Goal: Information Seeking & Learning: Check status

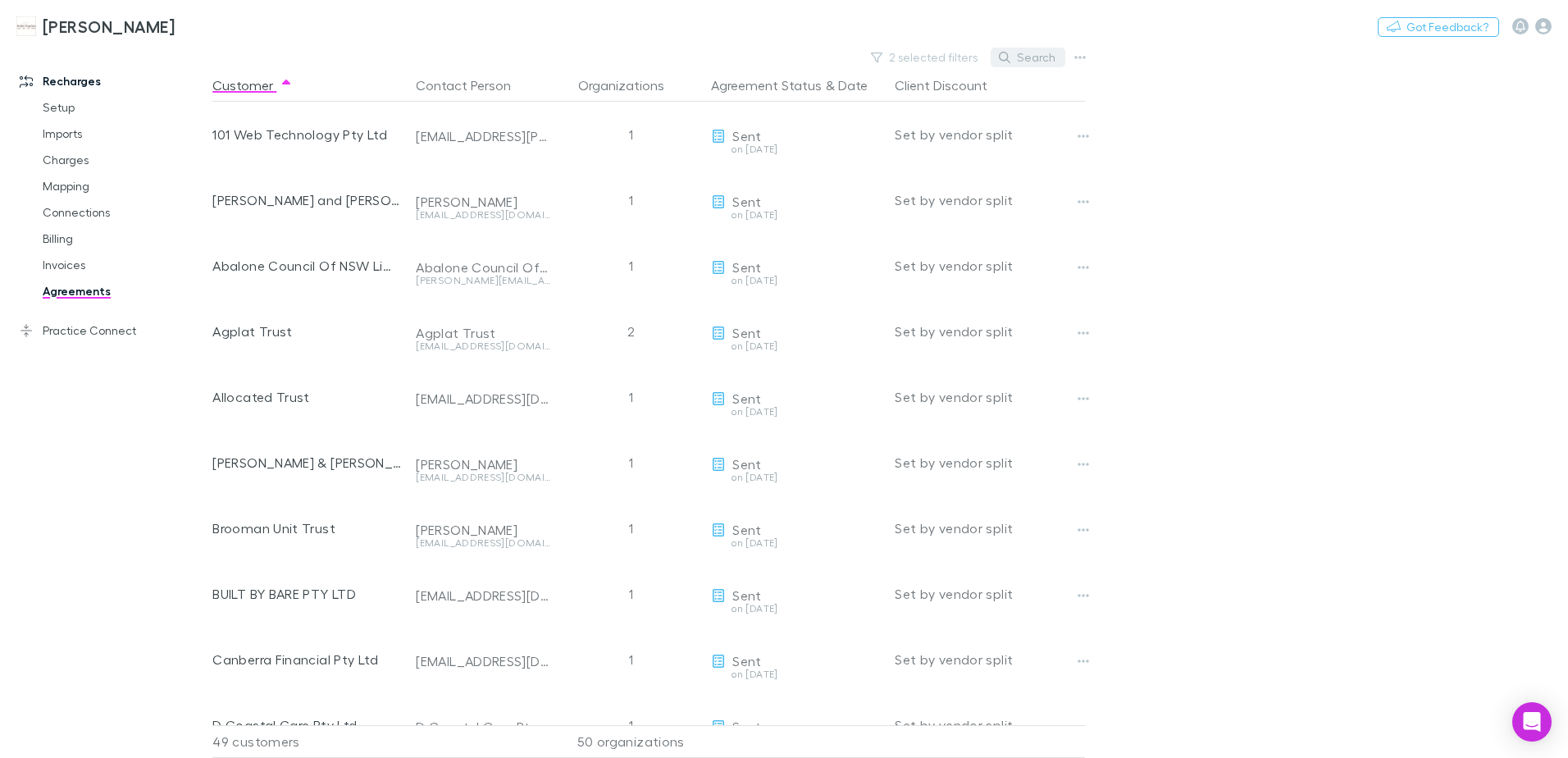
click at [1039, 60] on button "Search" at bounding box center [1028, 58] width 75 height 20
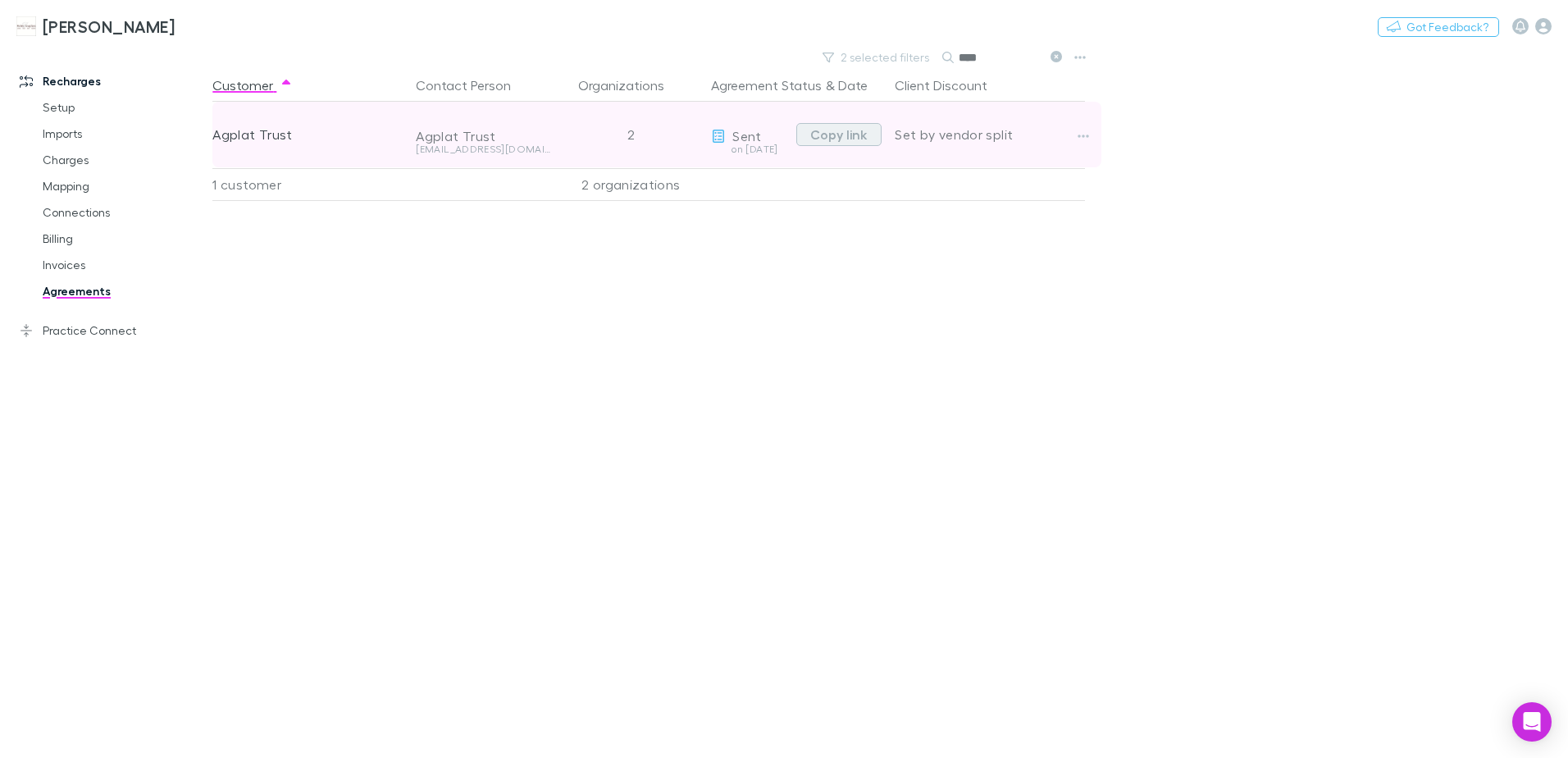
type input "****"
click at [841, 138] on button "Copy link" at bounding box center [839, 134] width 86 height 23
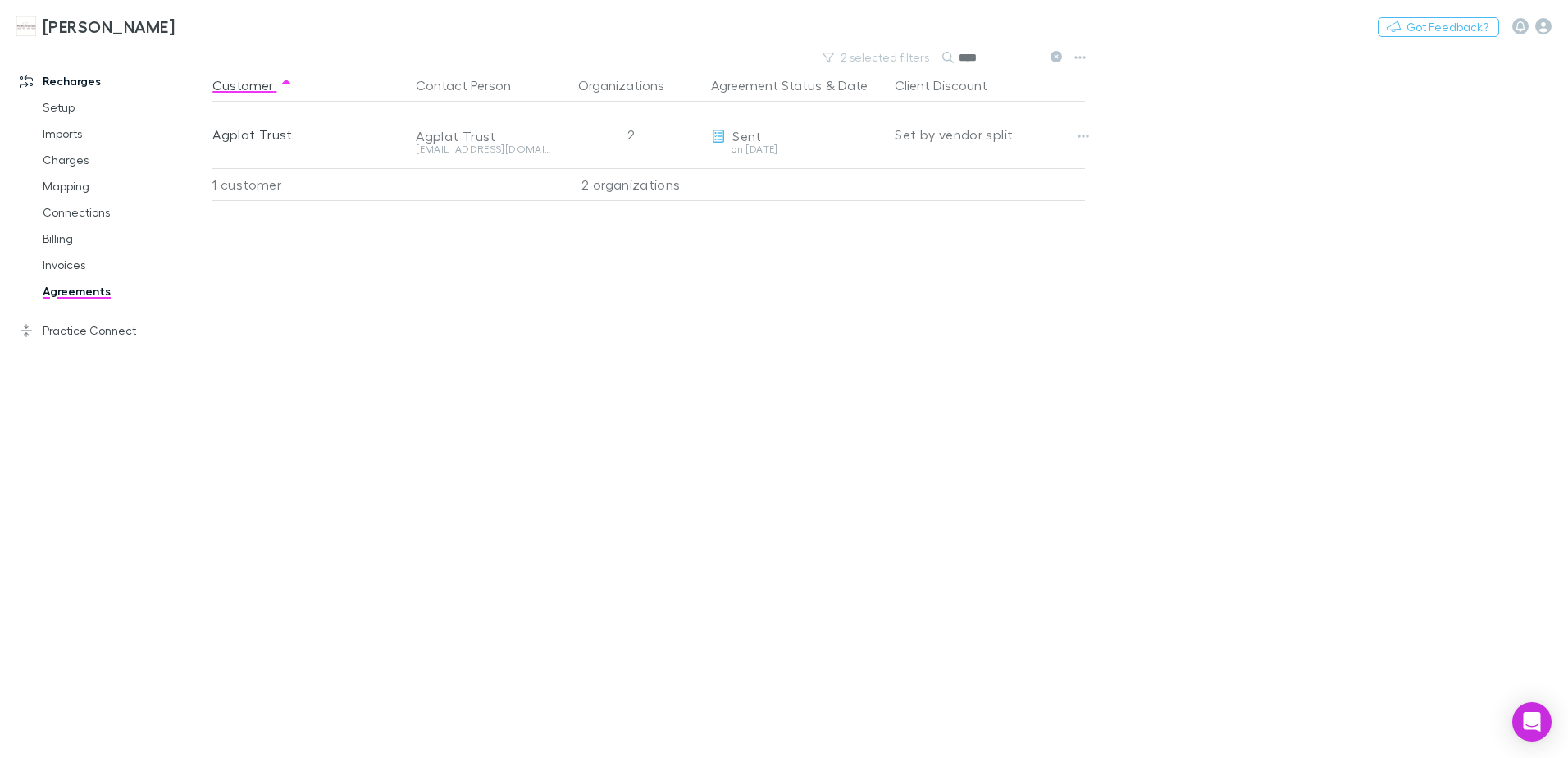
drag, startPoint x: 1052, startPoint y: 52, endPoint x: 1004, endPoint y: 56, distance: 48.2
click at [1052, 52] on icon at bounding box center [1056, 56] width 12 height 12
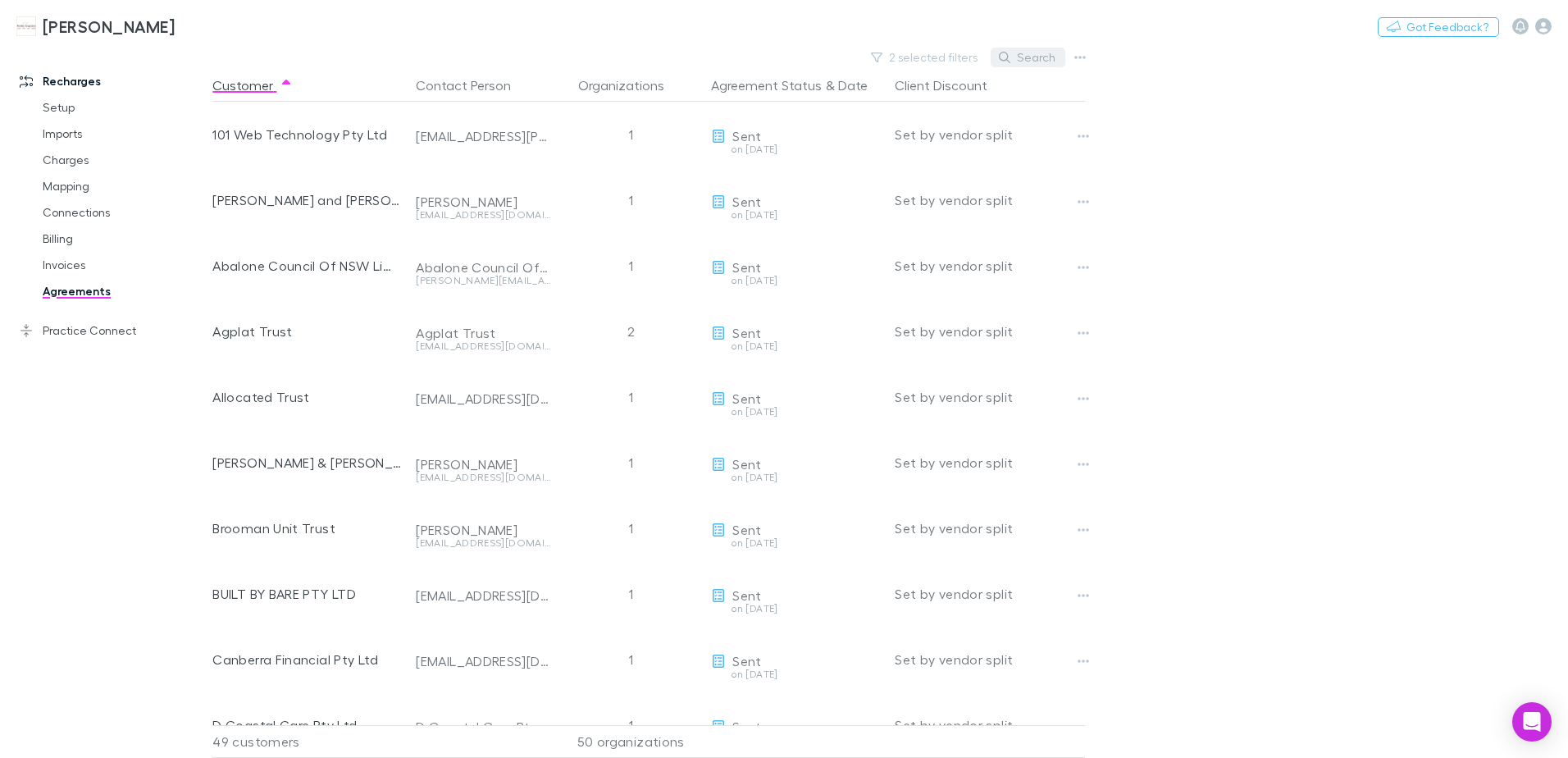
click at [1010, 51] on button "Search" at bounding box center [1028, 58] width 75 height 20
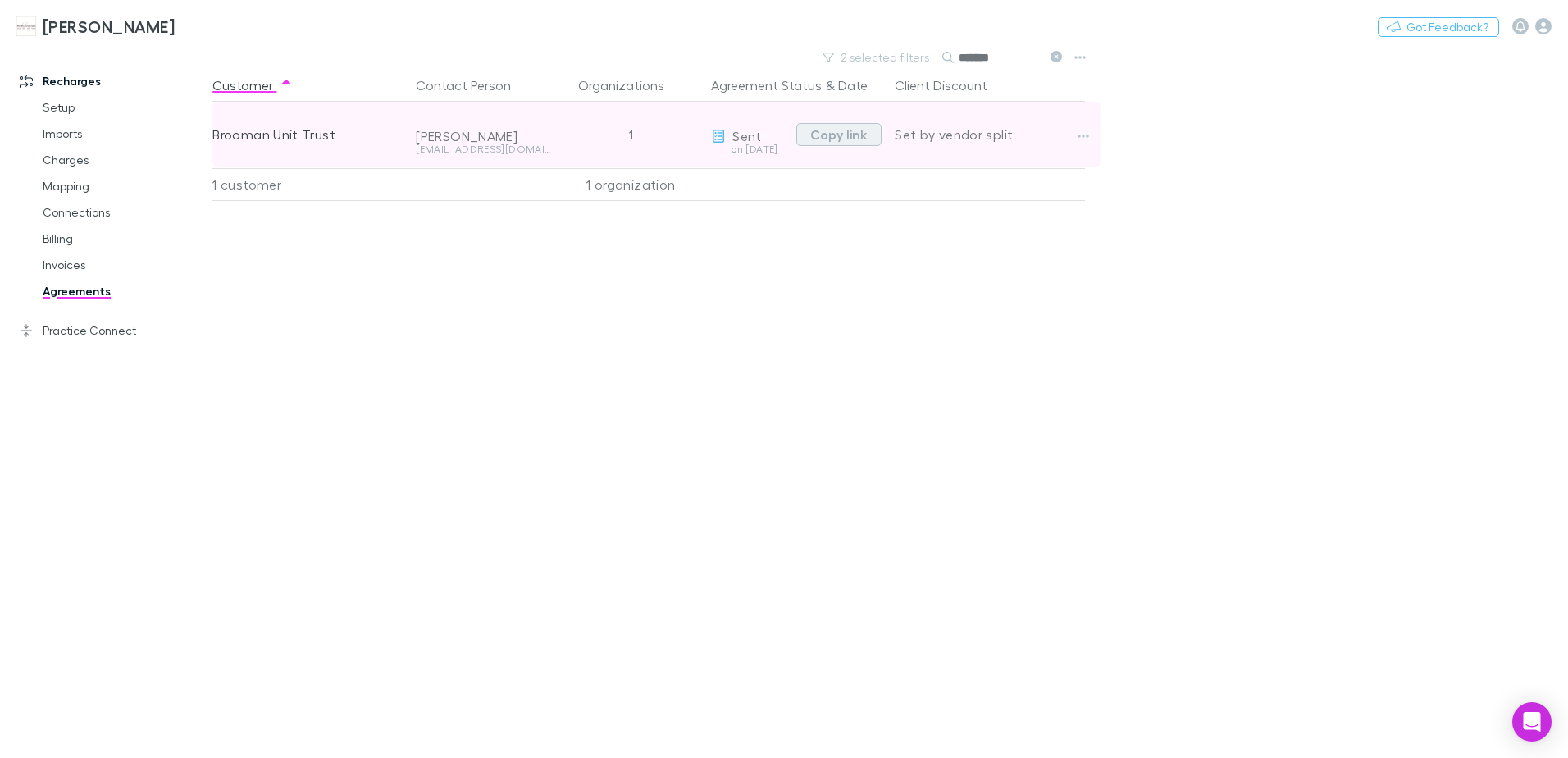
click at [827, 134] on button "Copy link" at bounding box center [839, 134] width 86 height 23
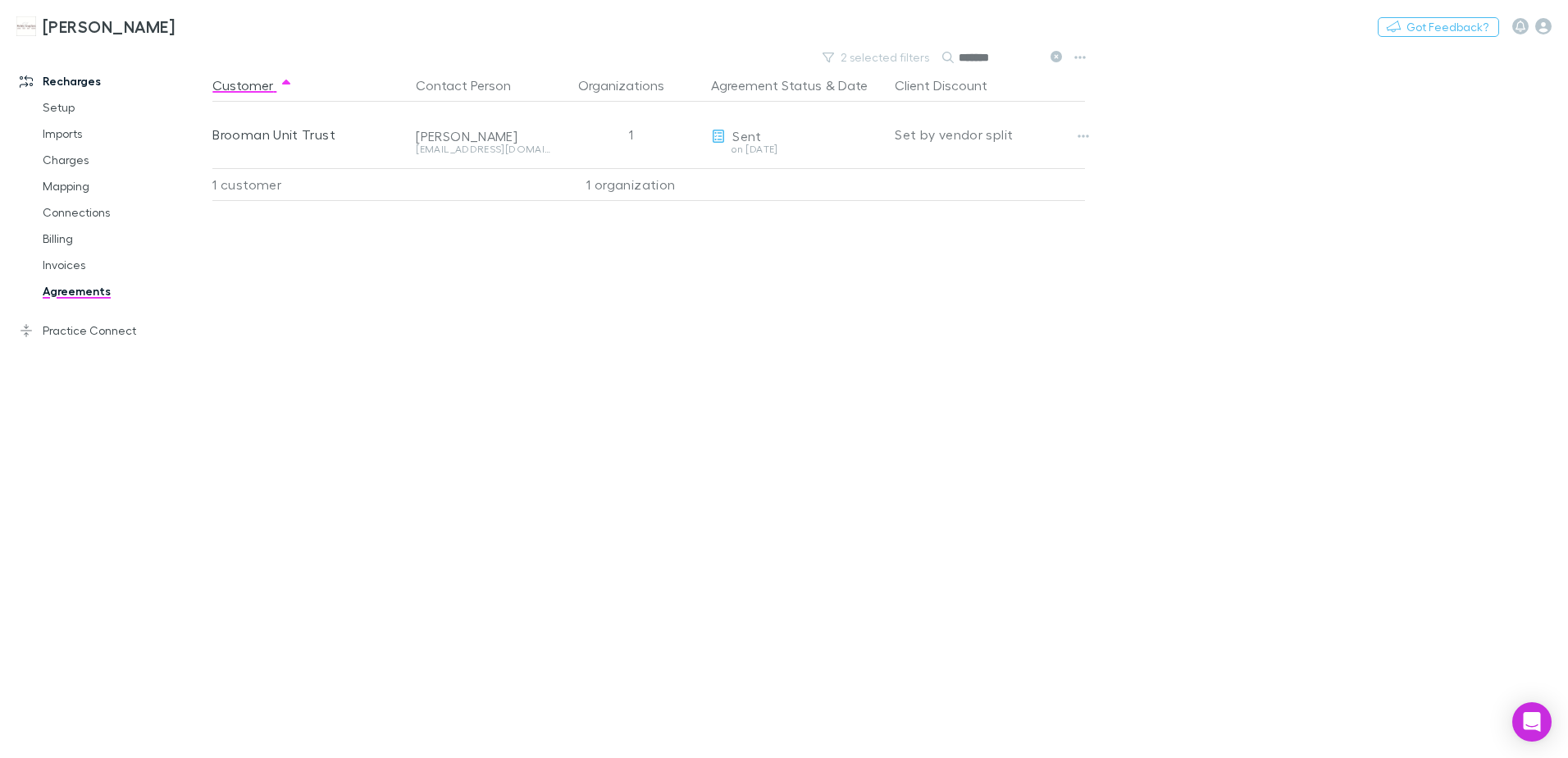
drag, startPoint x: 1059, startPoint y: 57, endPoint x: 1026, endPoint y: 61, distance: 33.2
click at [1059, 57] on icon at bounding box center [1056, 56] width 12 height 12
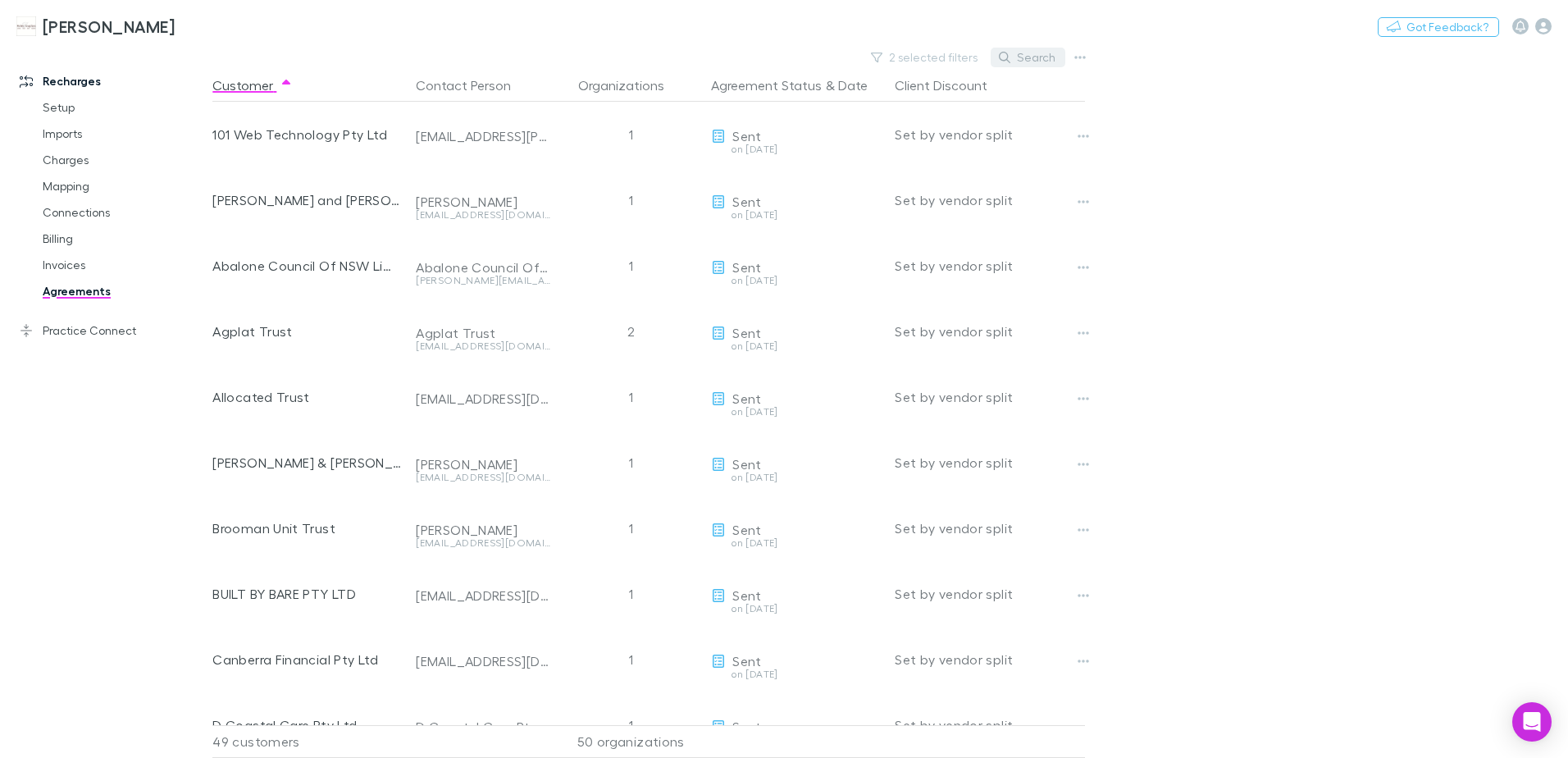
click at [1021, 60] on button "Search" at bounding box center [1028, 58] width 75 height 20
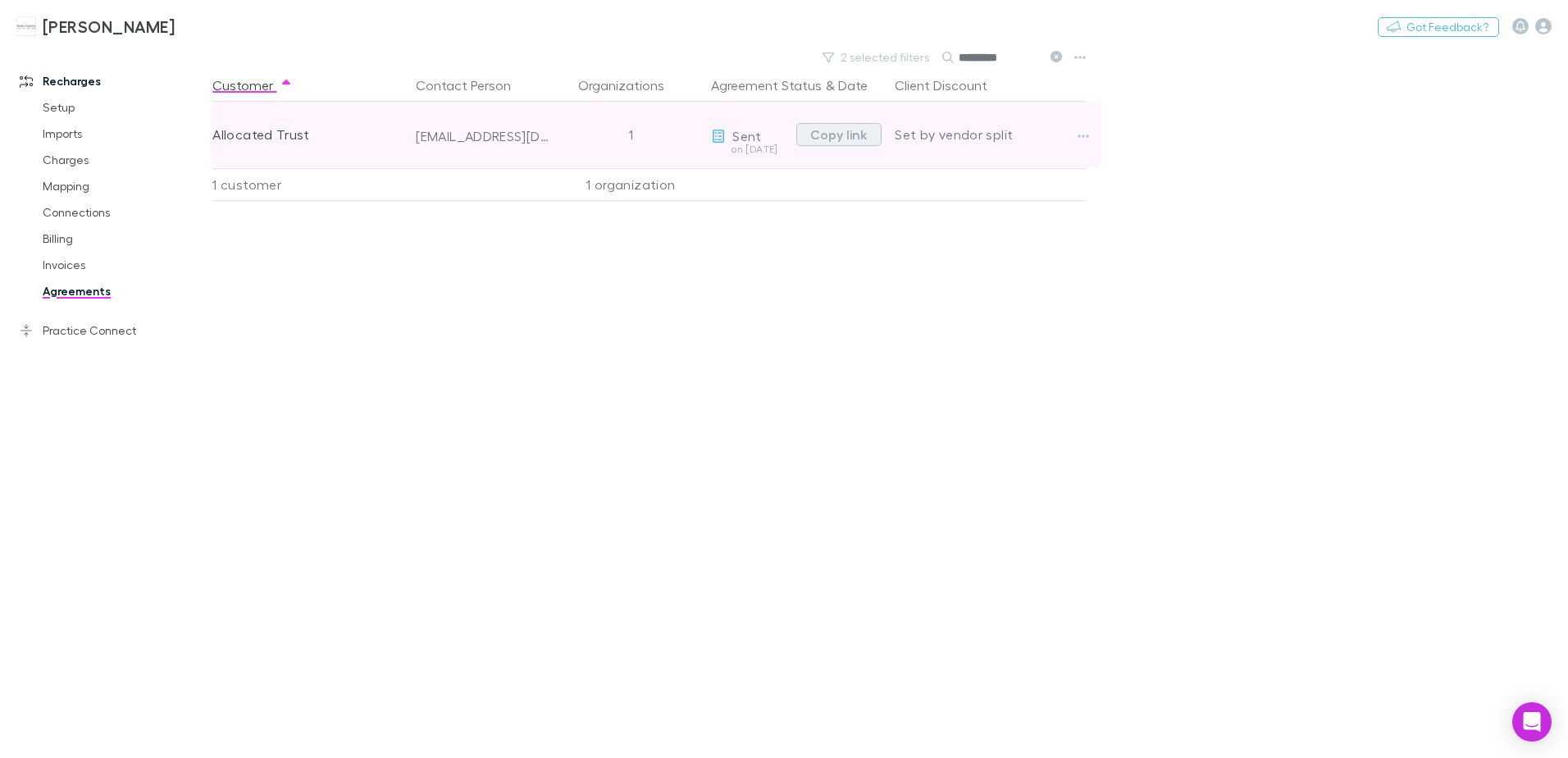
click at [837, 134] on button "Copy link" at bounding box center [839, 134] width 86 height 23
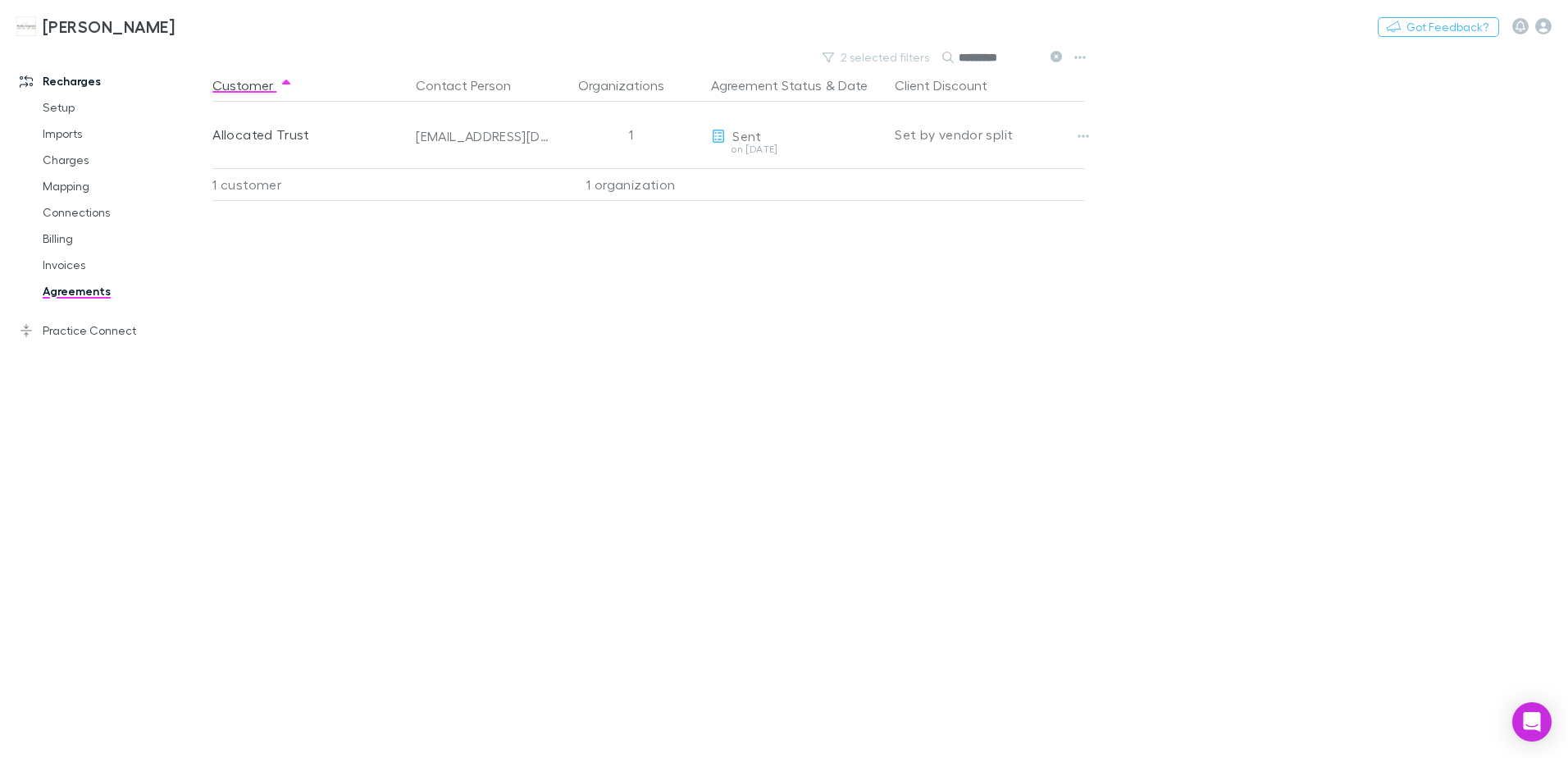
click at [1056, 59] on icon at bounding box center [1056, 56] width 12 height 12
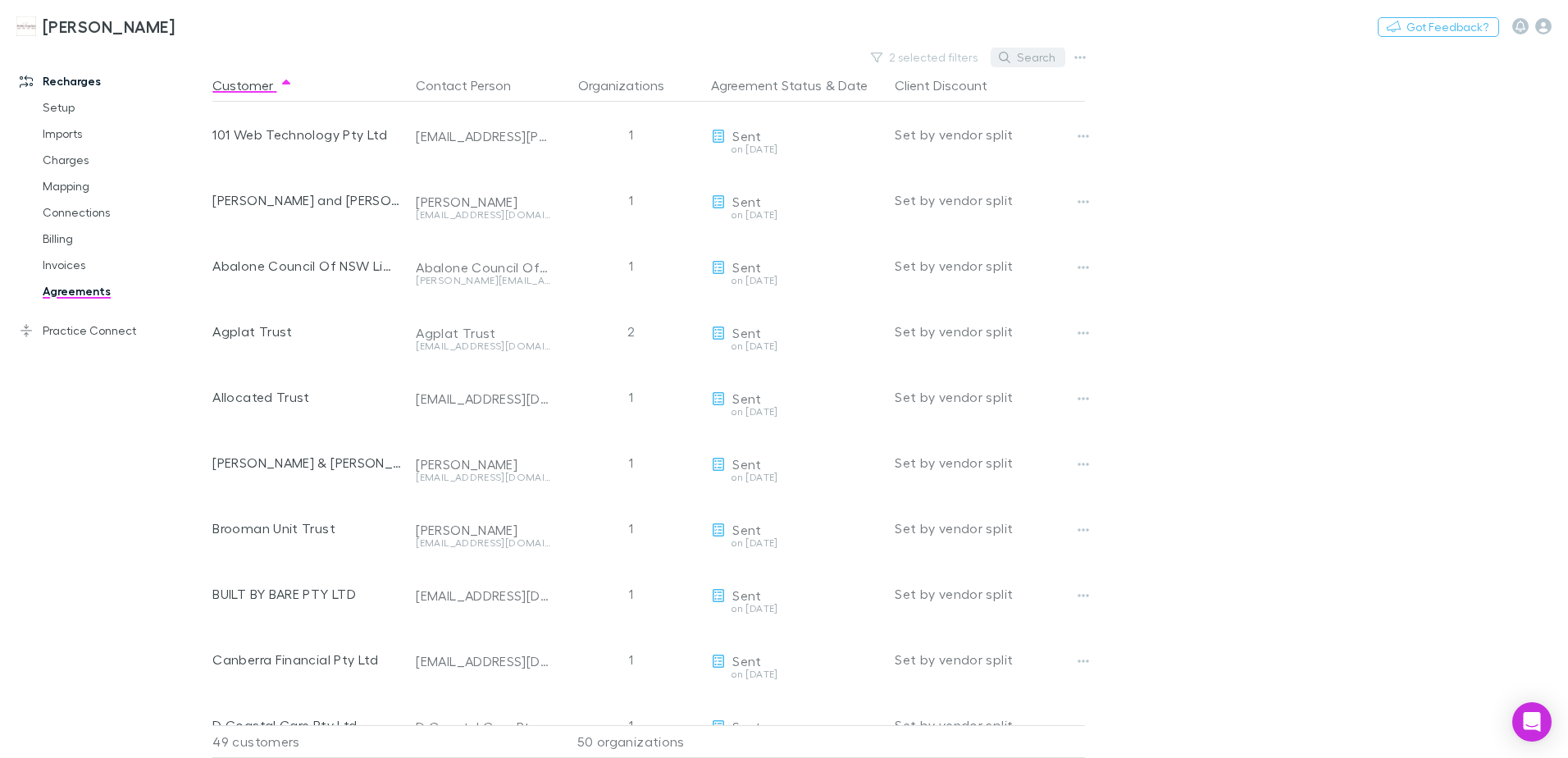
click at [1010, 66] on button "Search" at bounding box center [1028, 58] width 75 height 20
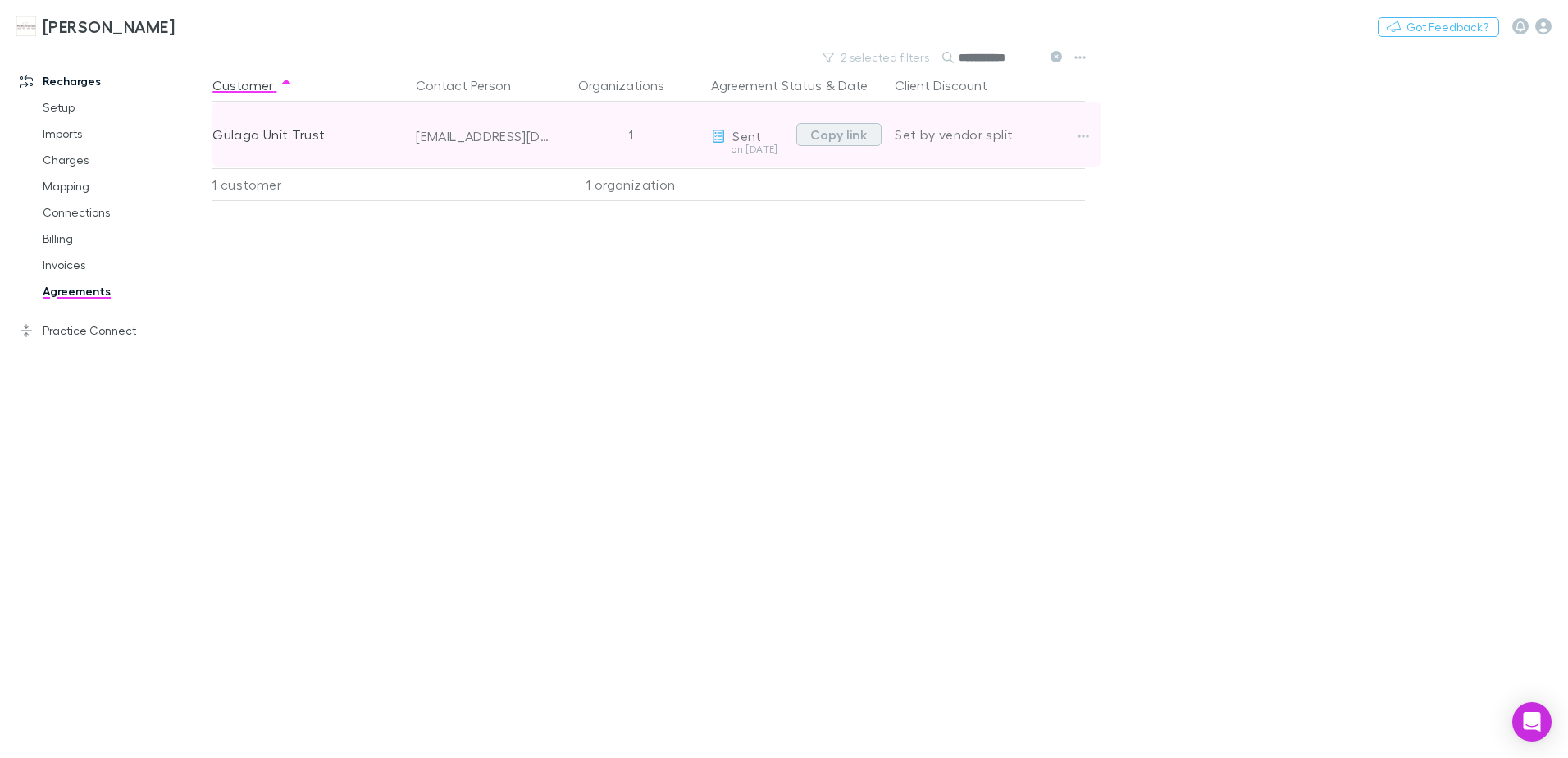
type input "**********"
click at [835, 135] on button "Copy link" at bounding box center [839, 134] width 86 height 23
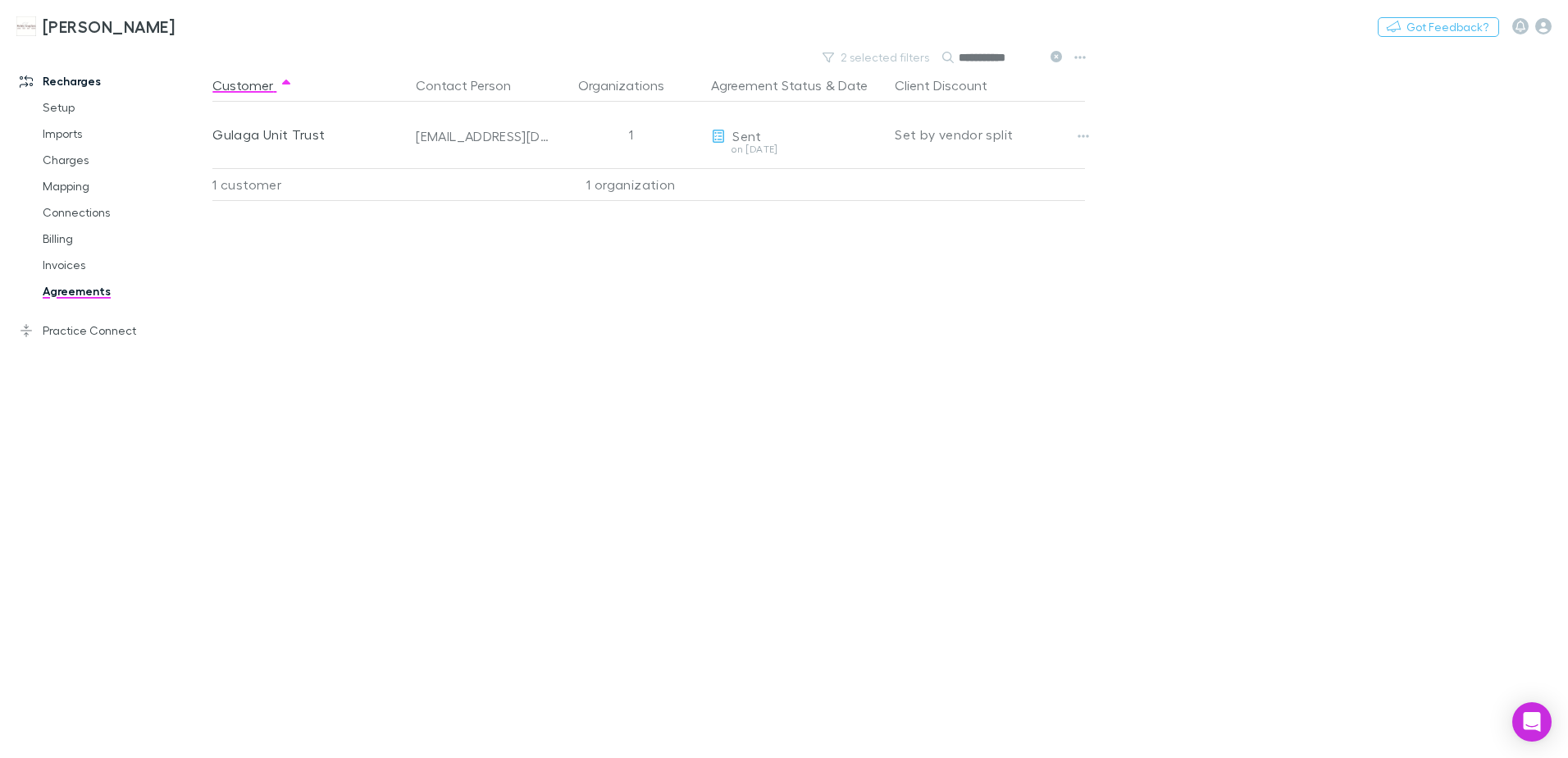
click at [1057, 59] on icon at bounding box center [1056, 56] width 12 height 12
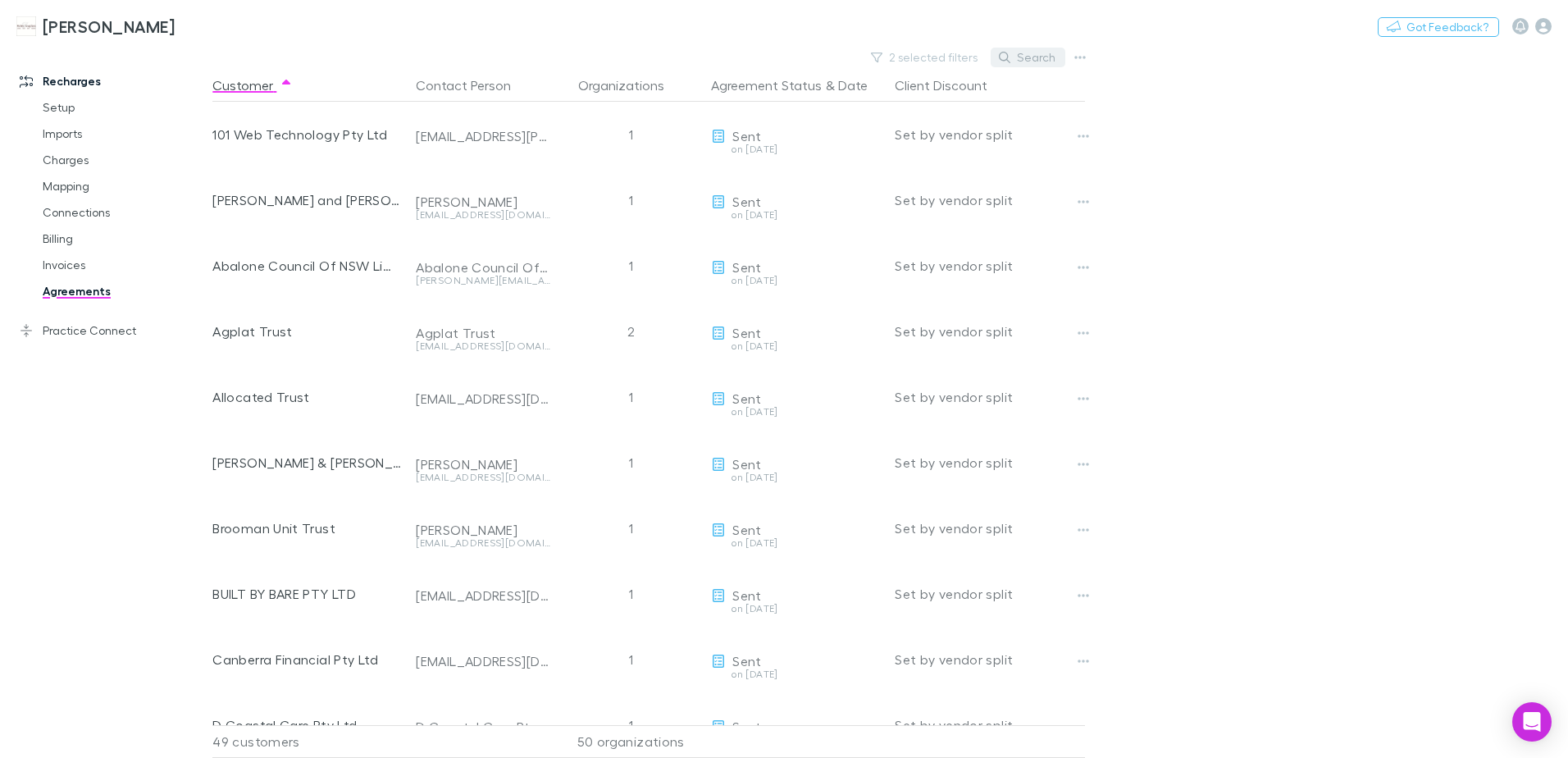
click at [1019, 57] on button "Search" at bounding box center [1028, 58] width 75 height 20
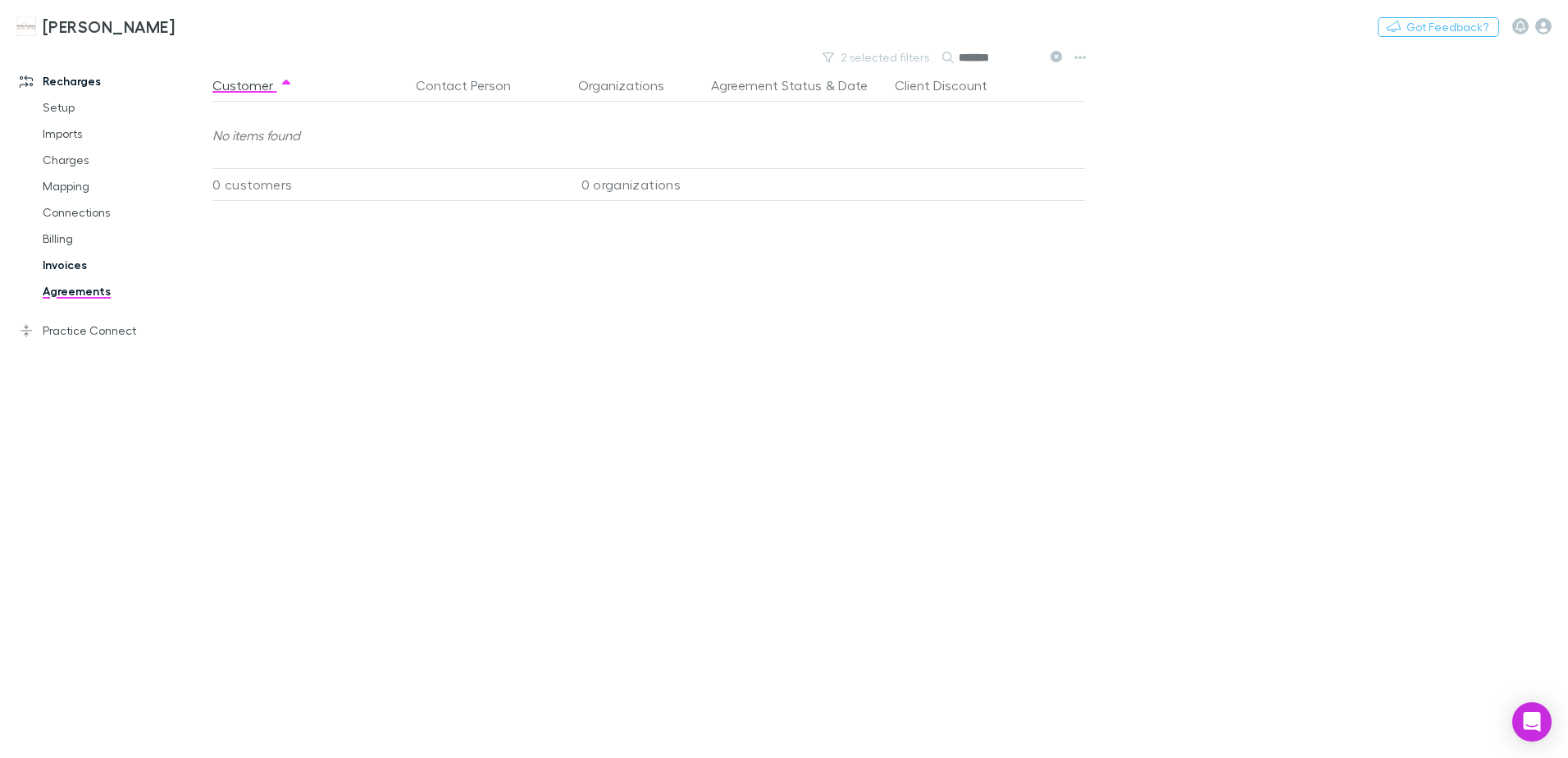
type input "*******"
click at [83, 271] on link "Invoices" at bounding box center [124, 264] width 195 height 26
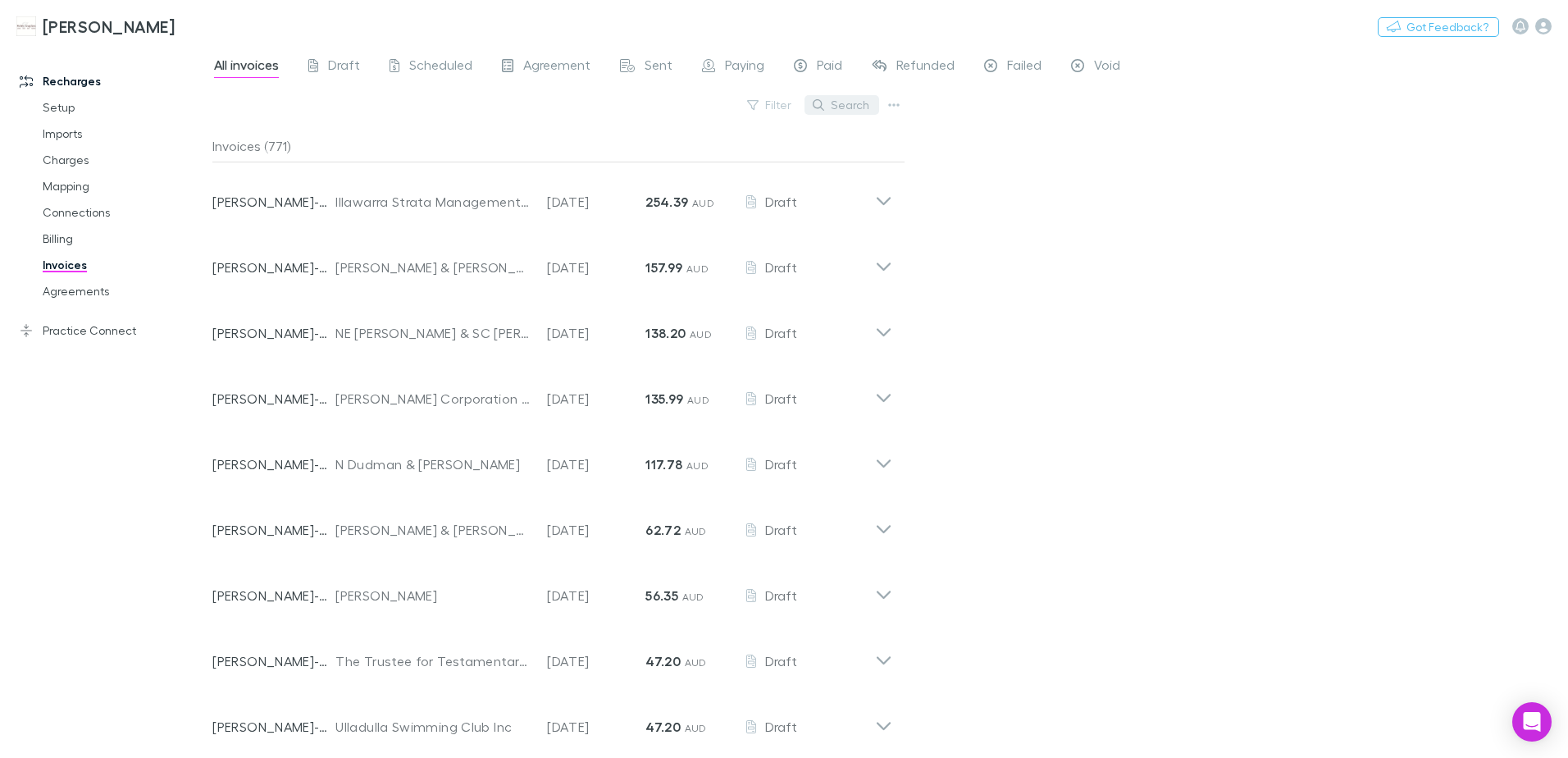
click at [870, 105] on button "Search" at bounding box center [842, 105] width 75 height 20
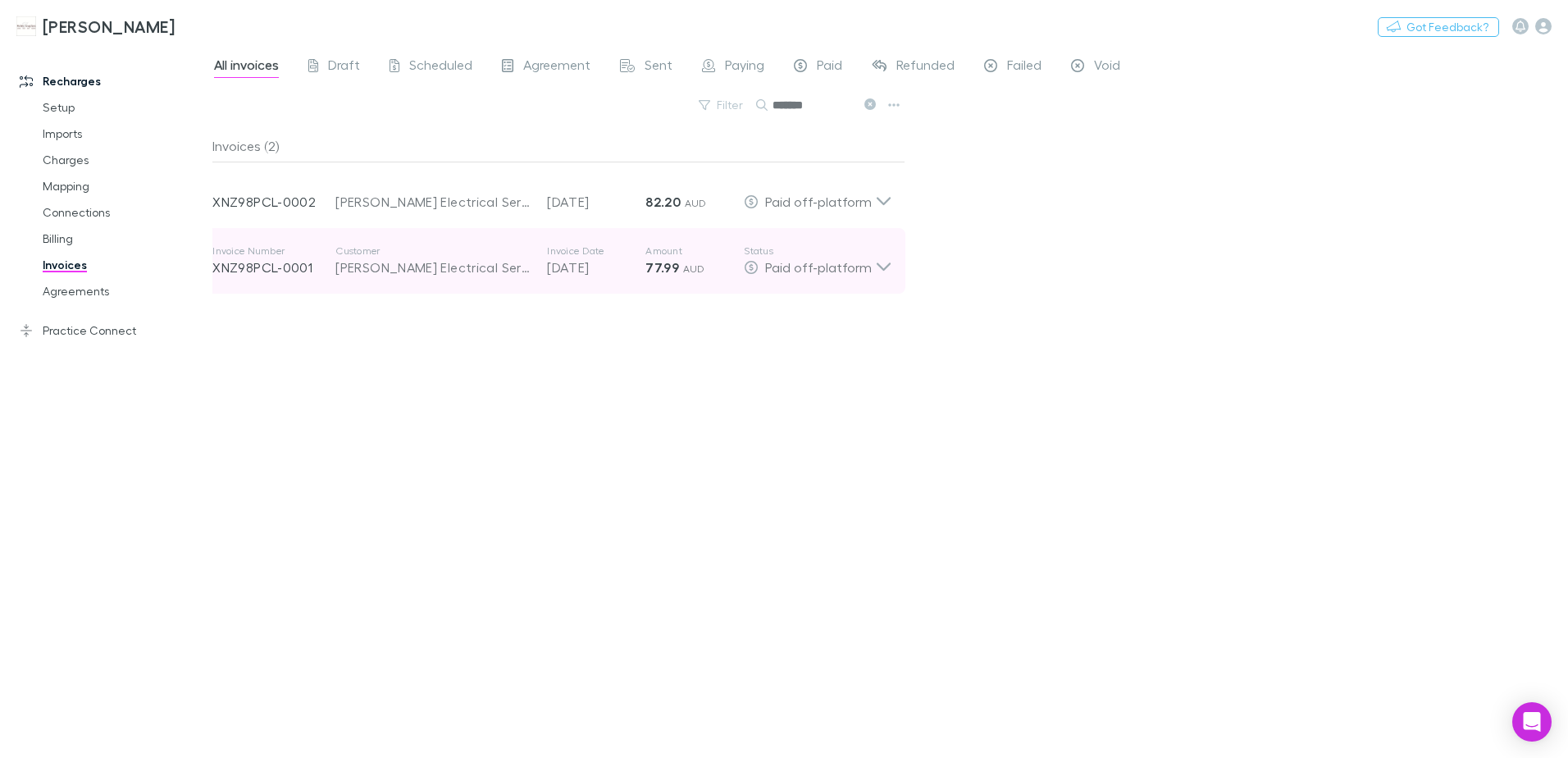
type input "*******"
click at [878, 273] on icon at bounding box center [883, 261] width 17 height 32
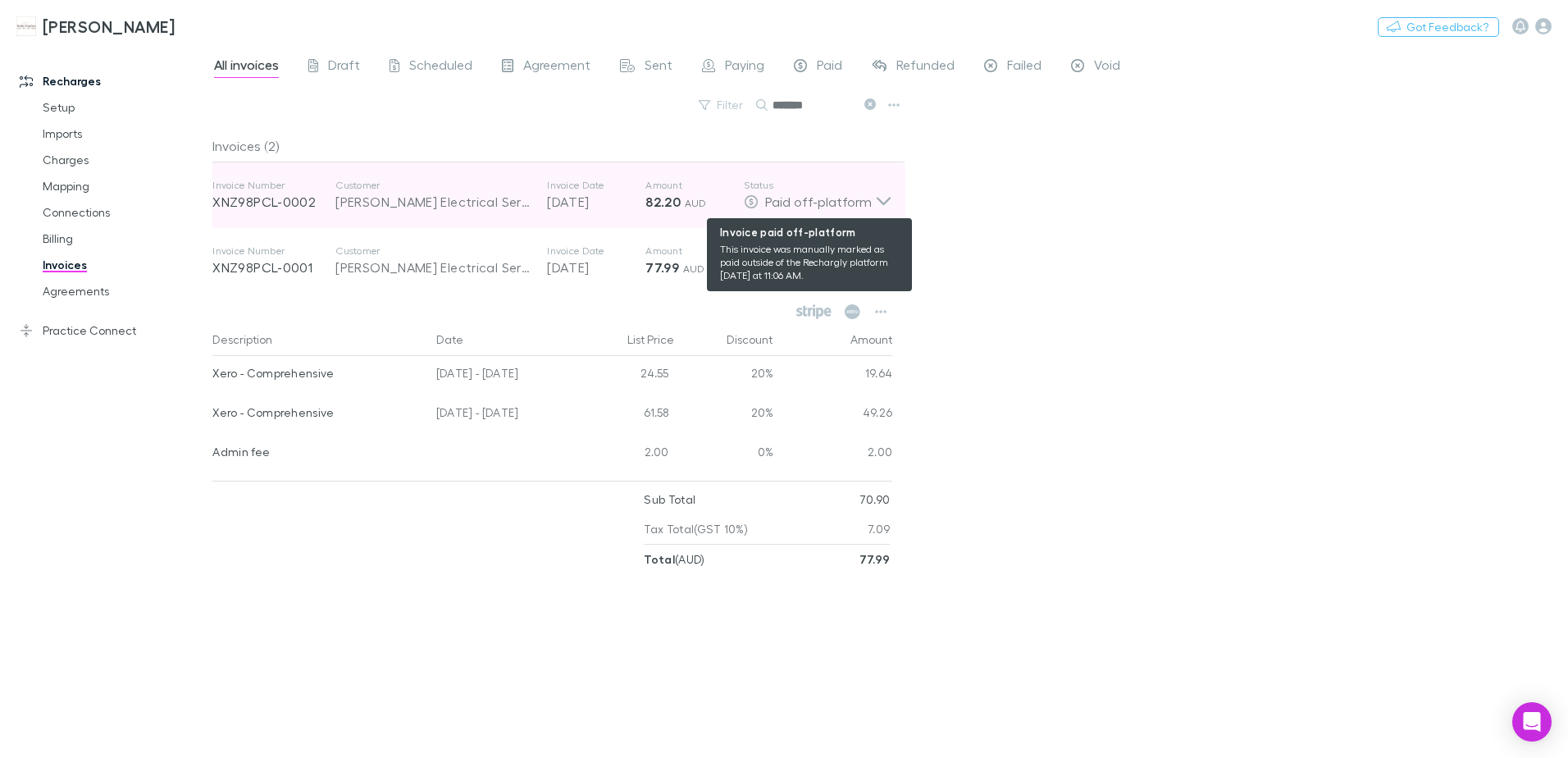
click at [867, 200] on span "Paid off-platform" at bounding box center [818, 200] width 106 height 15
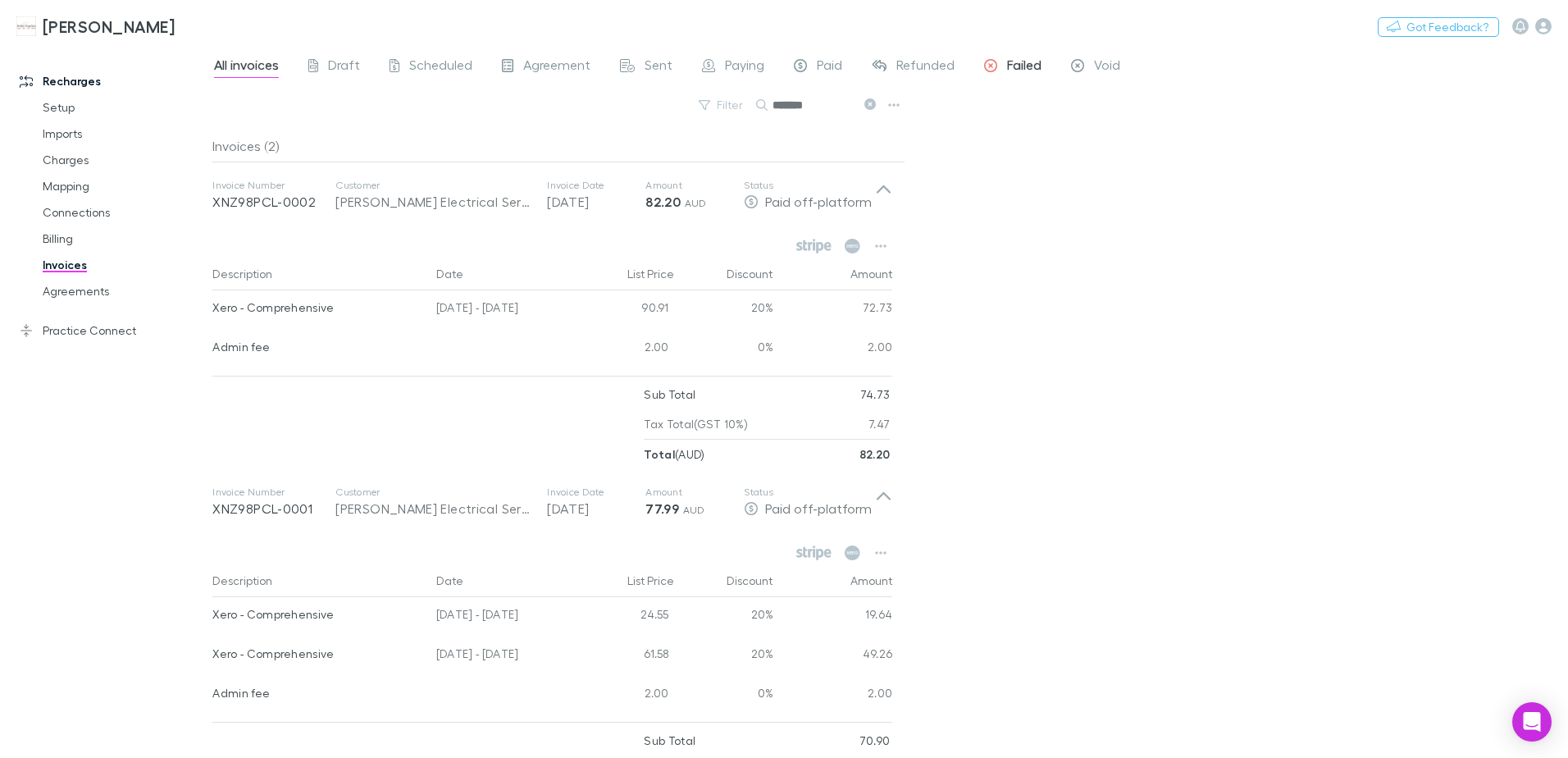
click at [1016, 69] on span "Failed" at bounding box center [1024, 68] width 34 height 22
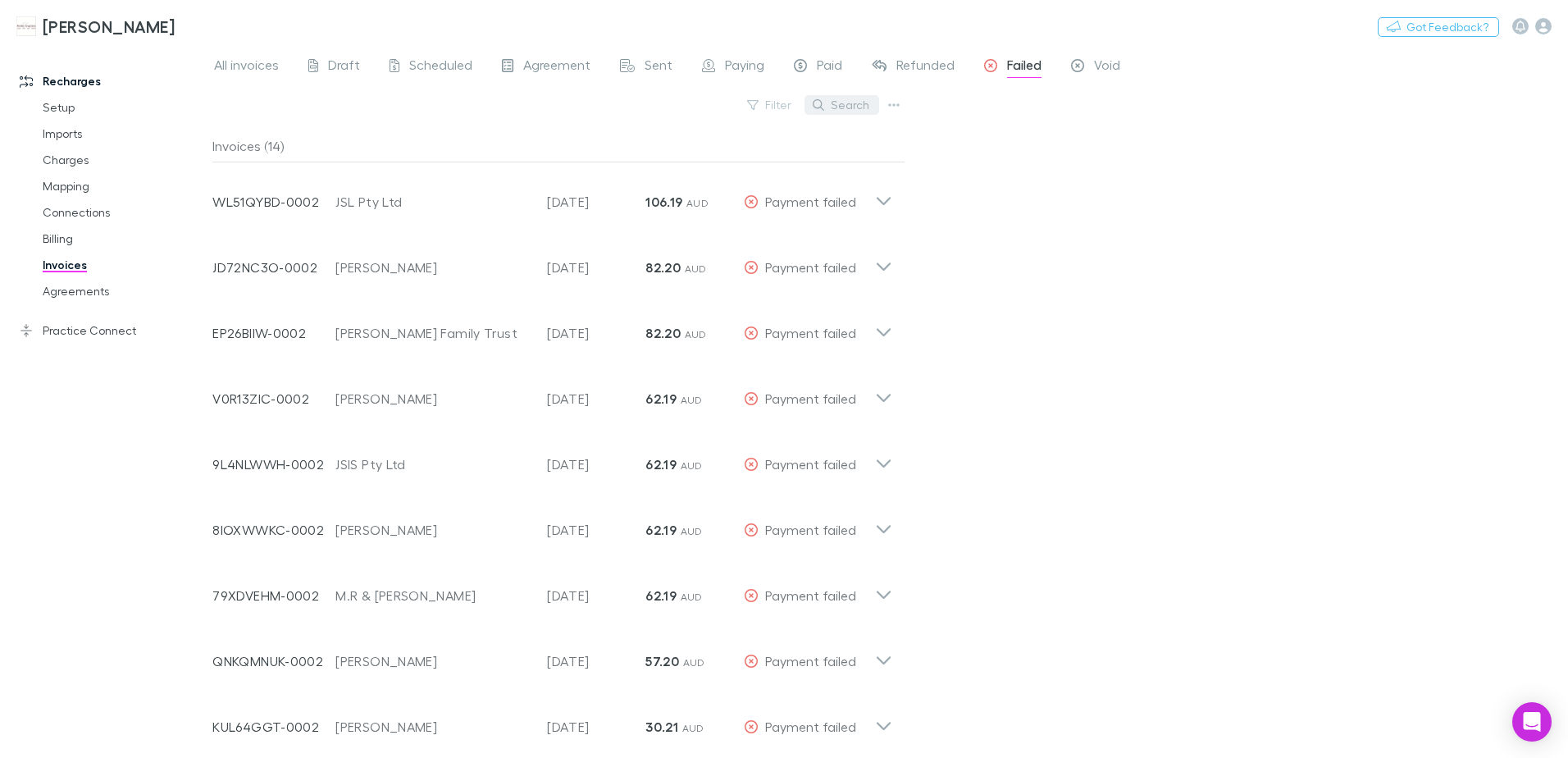
click at [851, 98] on button "Search" at bounding box center [842, 105] width 75 height 20
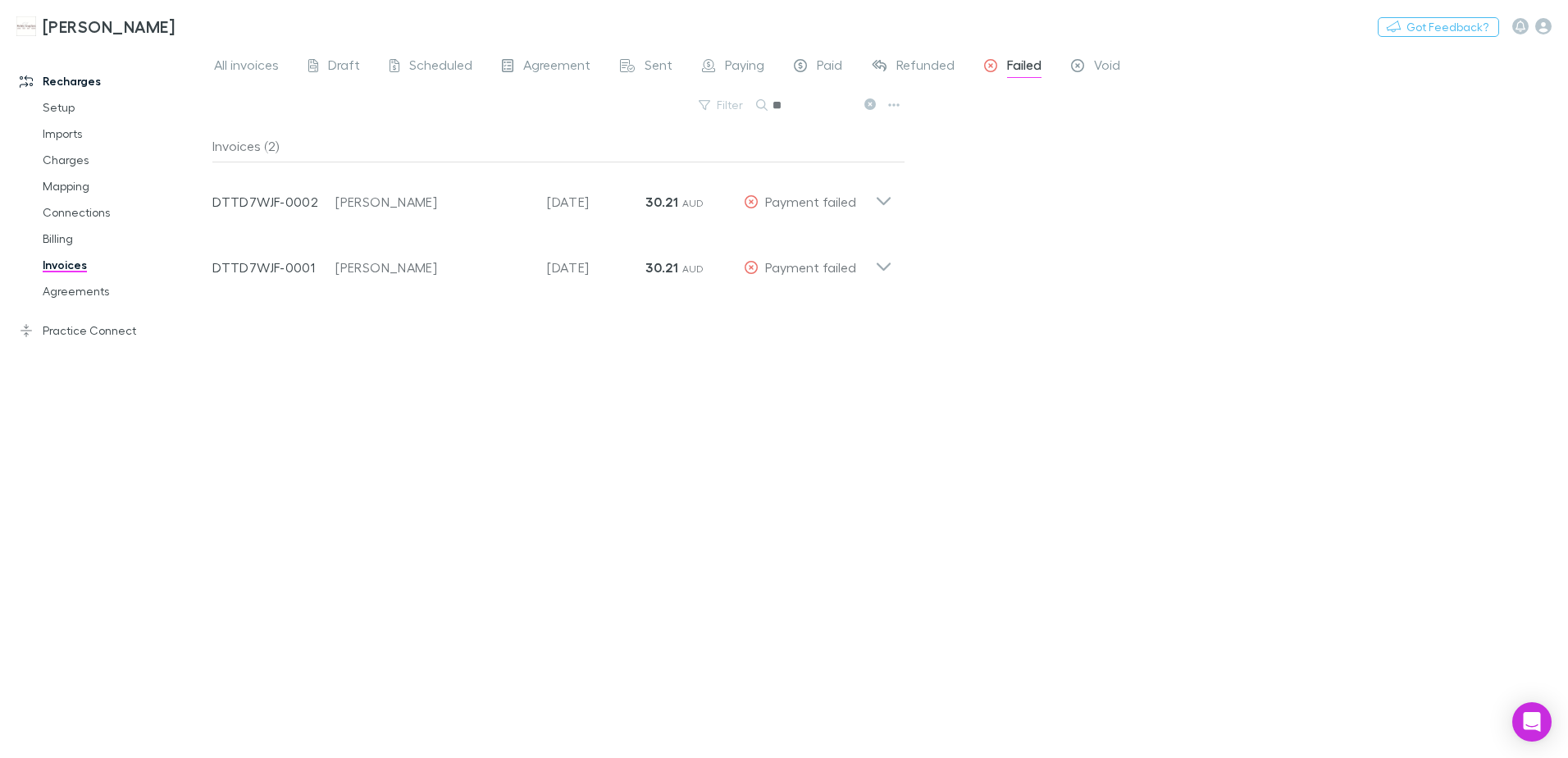
type input "*"
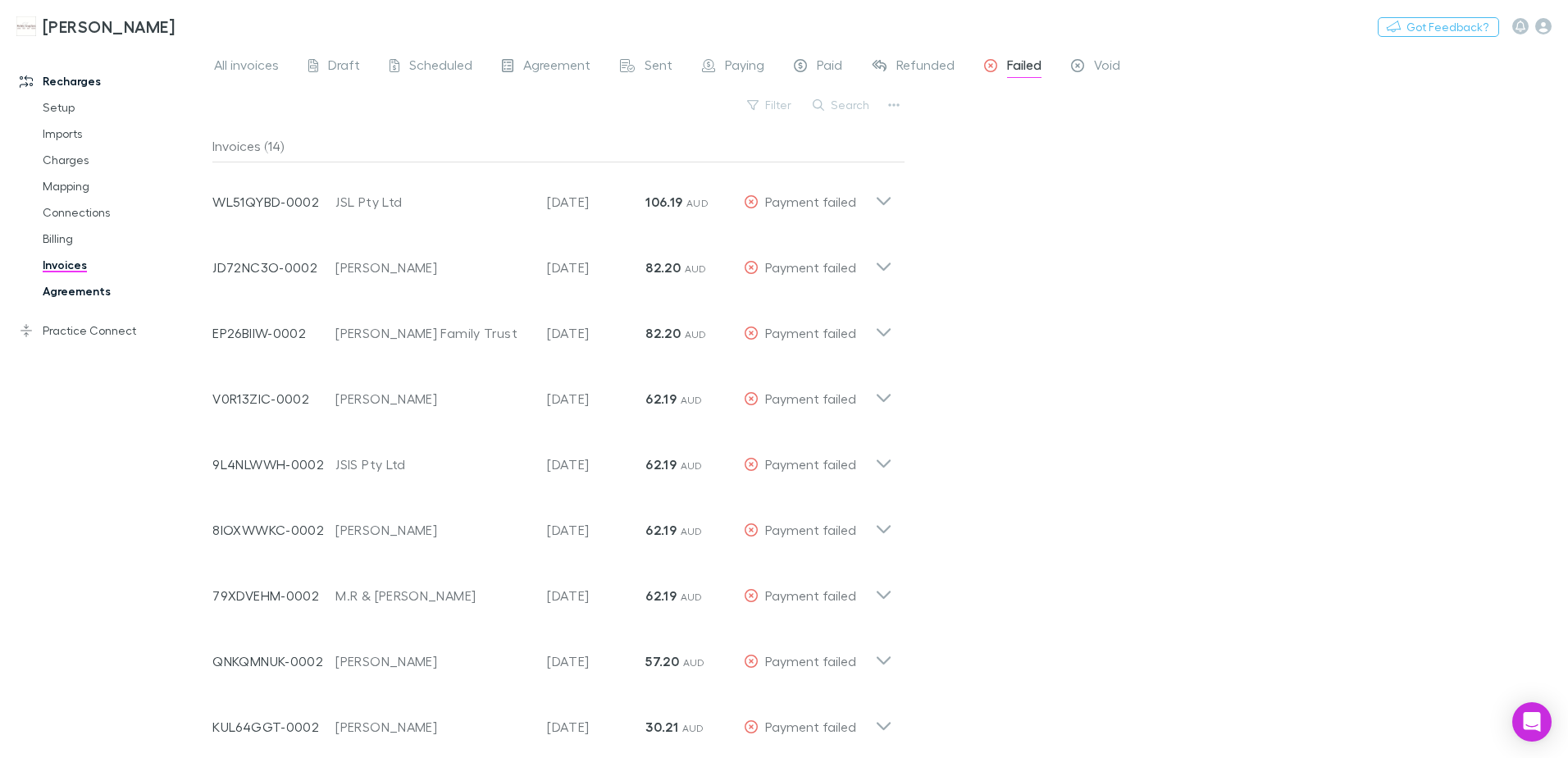
click at [85, 286] on link "Agreements" at bounding box center [124, 291] width 195 height 26
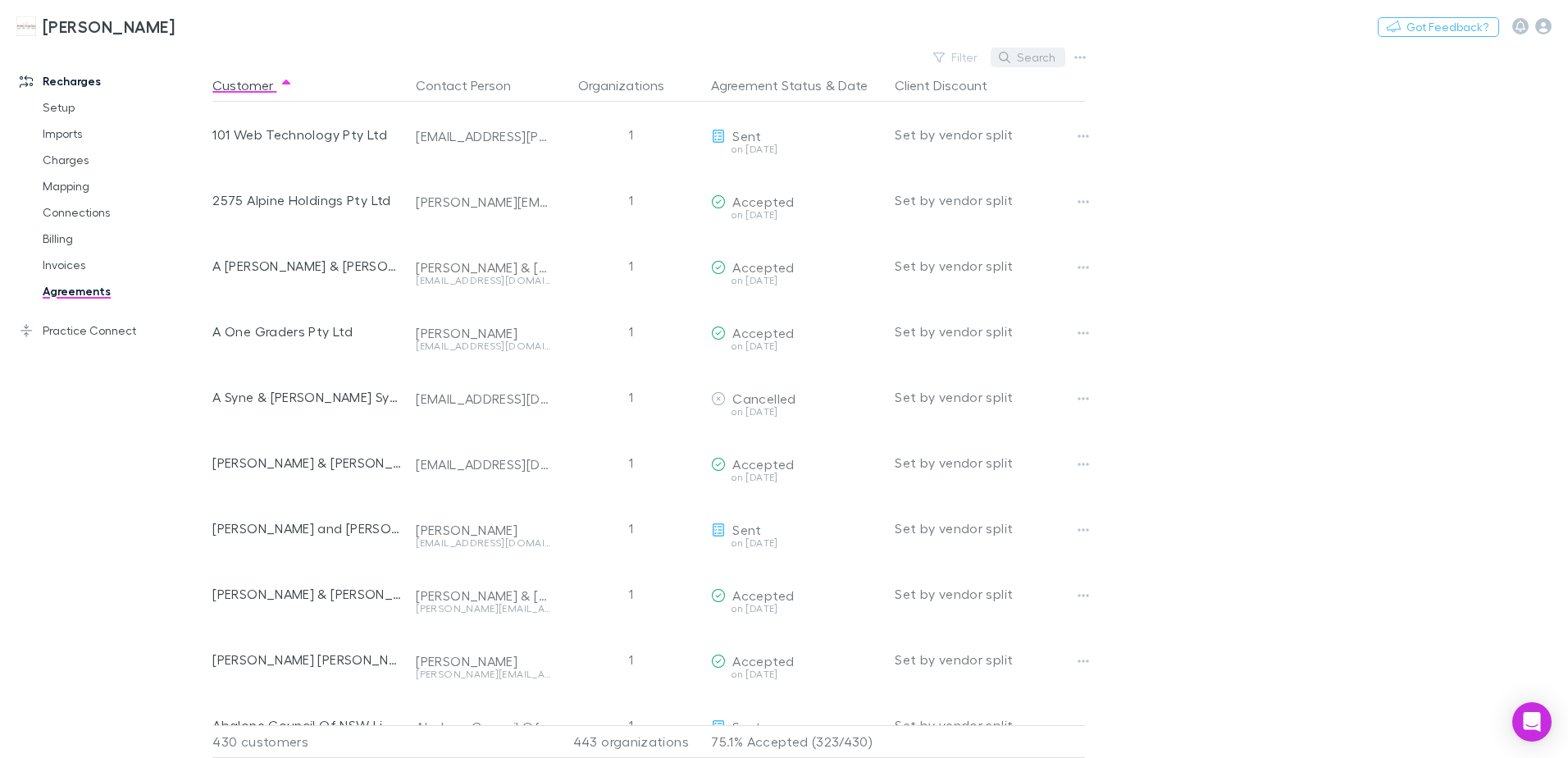
click at [1024, 56] on button "Search" at bounding box center [1028, 58] width 75 height 20
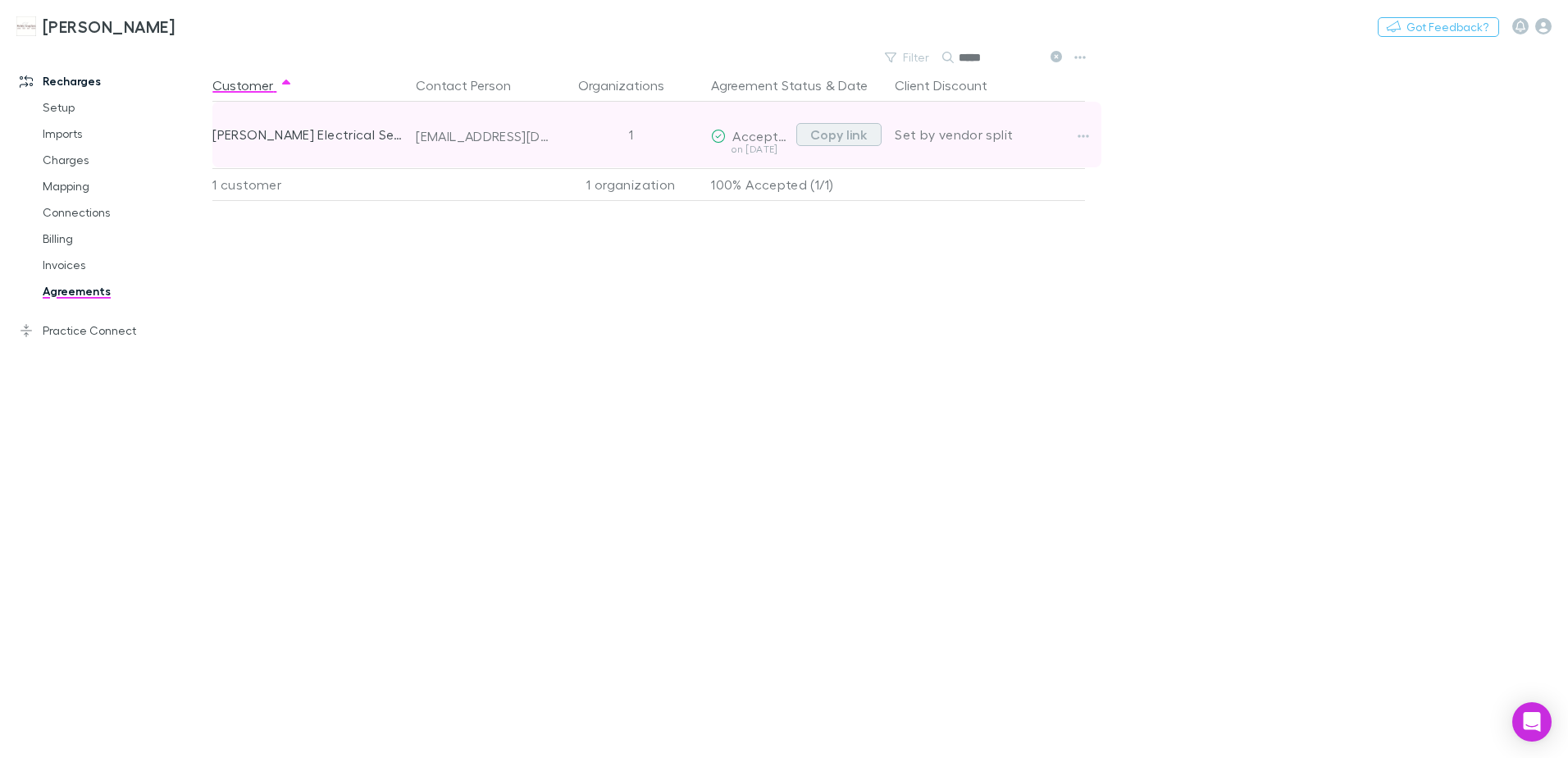
type input "****"
click at [835, 129] on button "Copy link" at bounding box center [839, 134] width 86 height 23
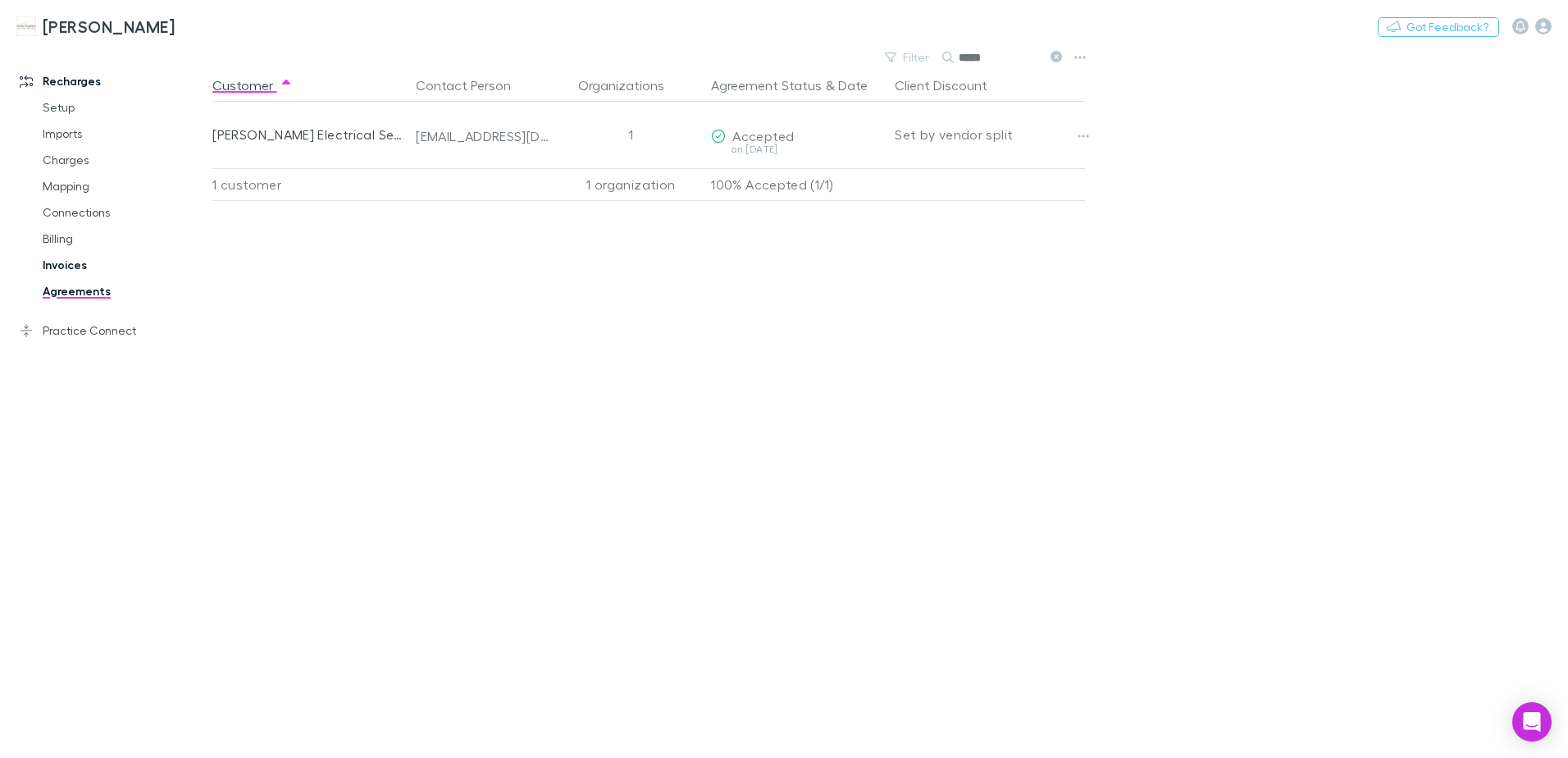
click at [51, 265] on link "Invoices" at bounding box center [124, 264] width 195 height 26
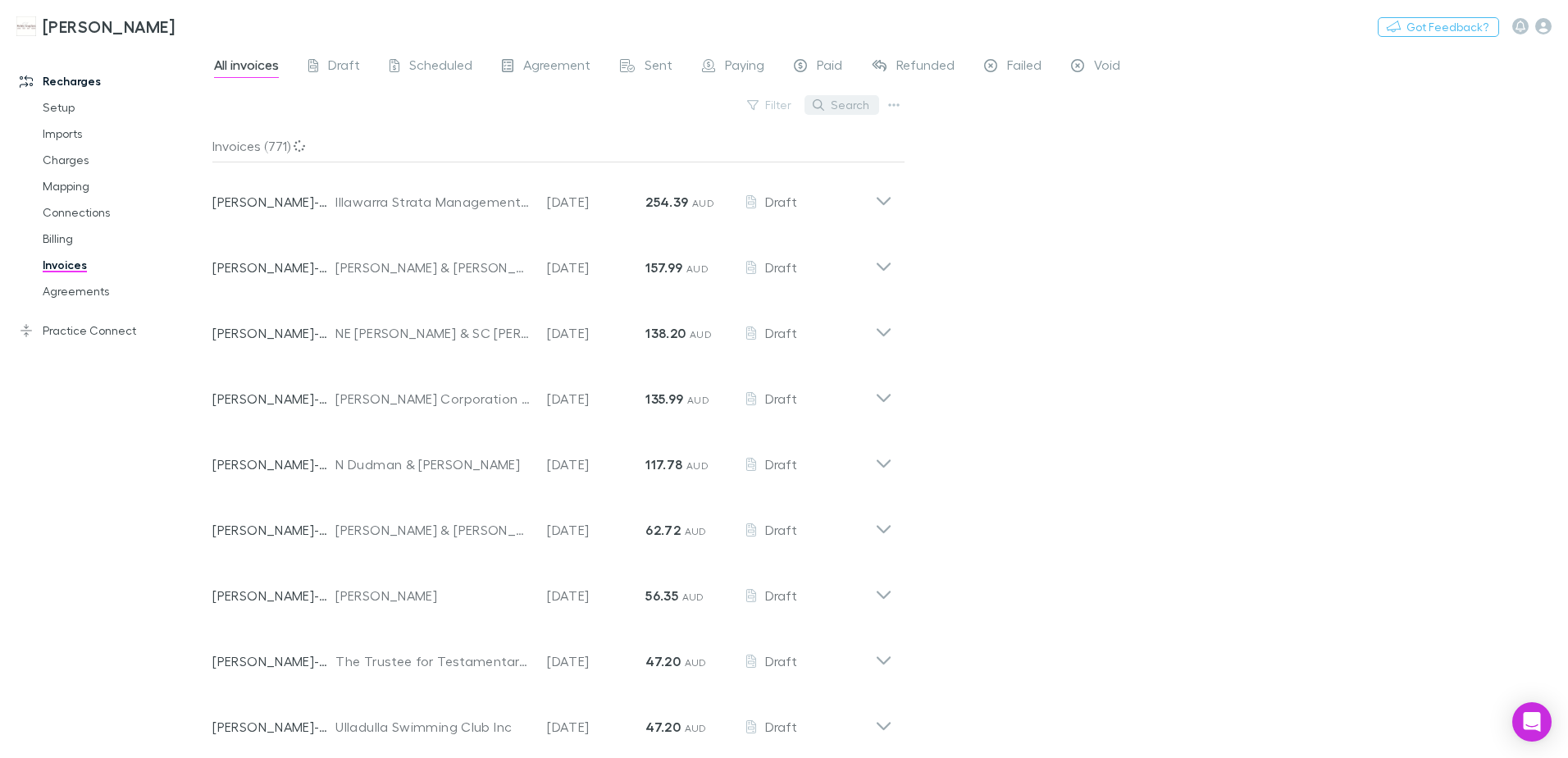
click at [824, 101] on icon "button" at bounding box center [818, 105] width 12 height 12
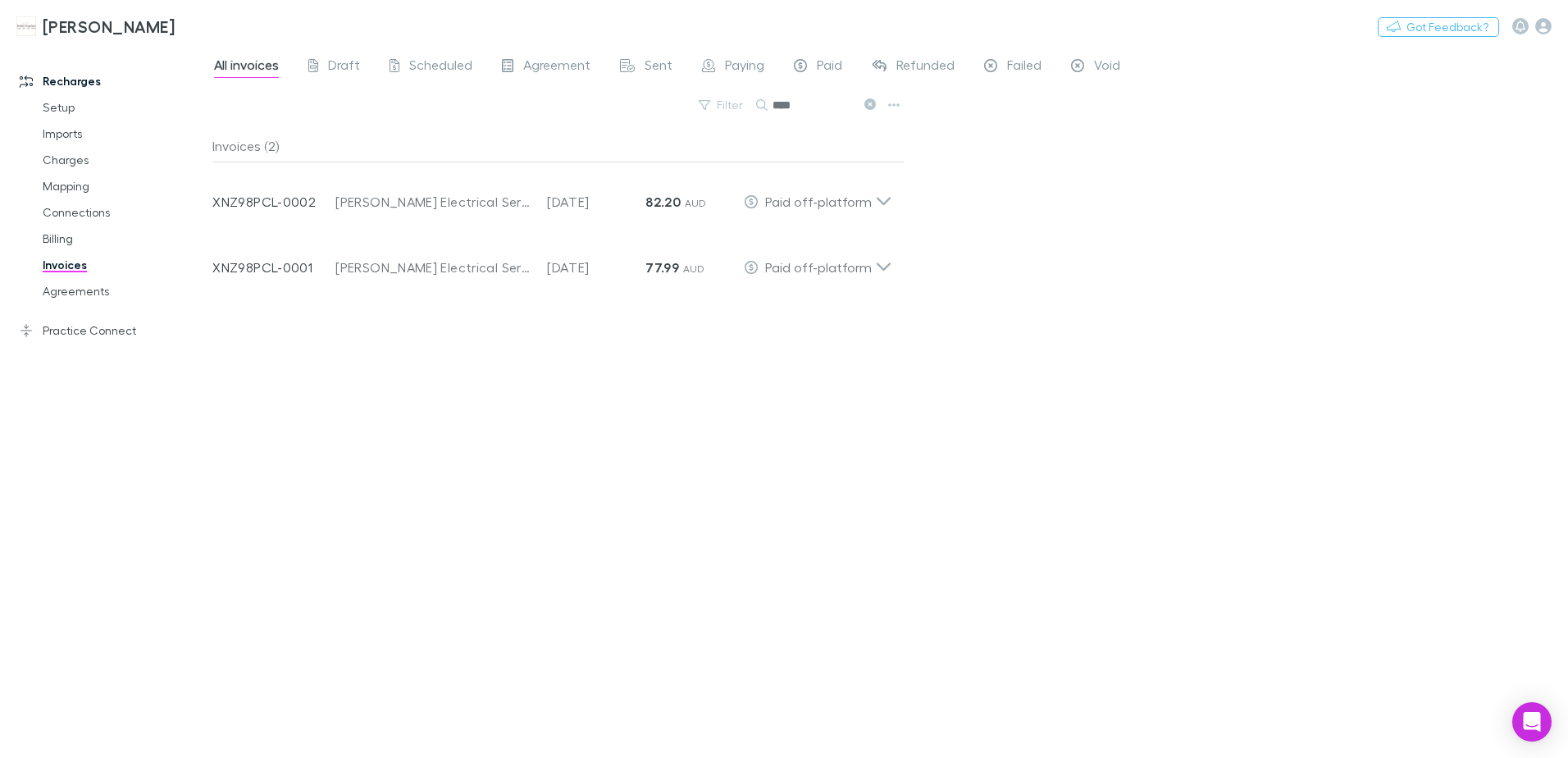
type input "****"
